Goal: Go to known website: Access a specific website the user already knows

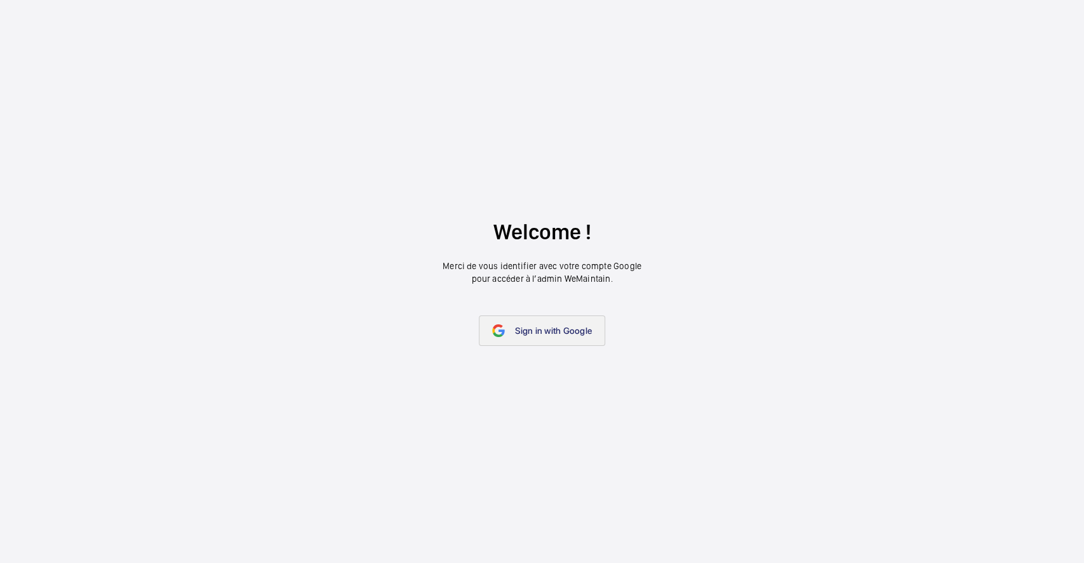
click at [527, 334] on span "Sign in with Google" at bounding box center [553, 331] width 77 height 10
